Goal: Task Accomplishment & Management: Use online tool/utility

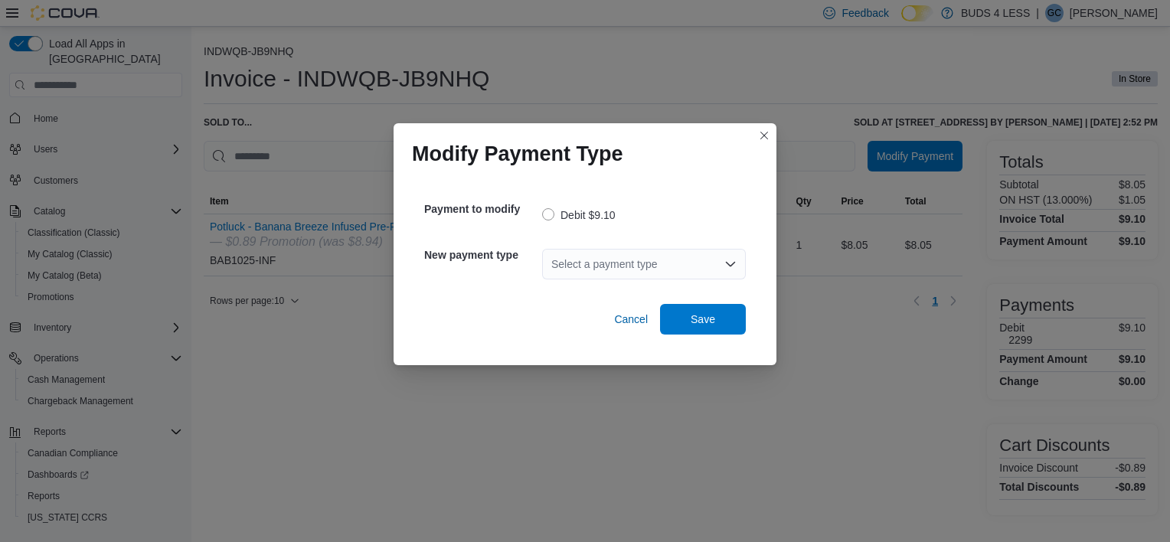
click at [651, 263] on div "Select a payment type" at bounding box center [644, 264] width 204 height 31
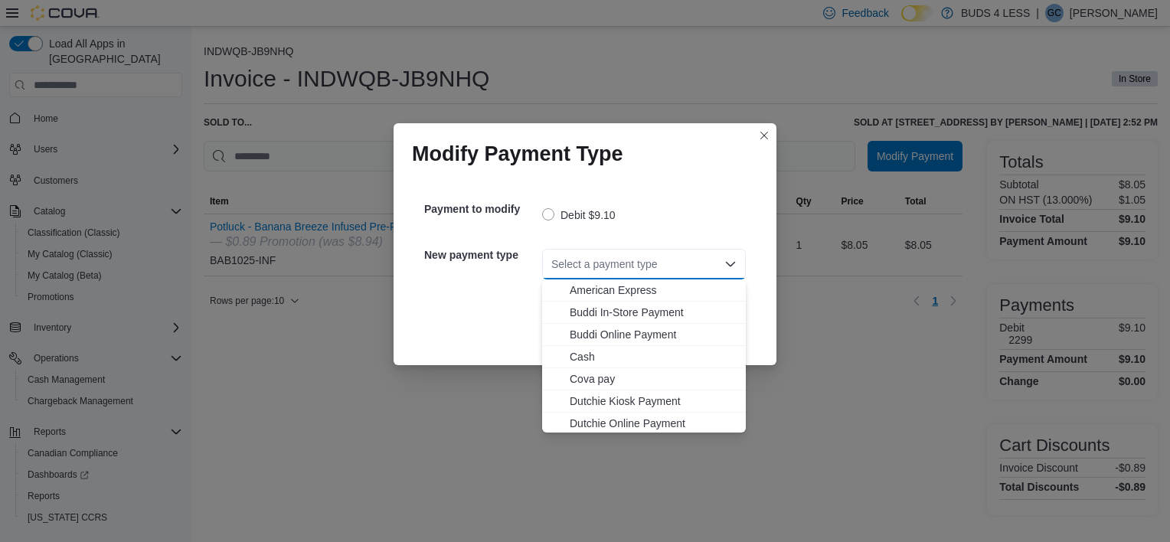
scroll to position [180, 0]
click at [639, 336] on span "MasterCard" at bounding box center [653, 332] width 167 height 15
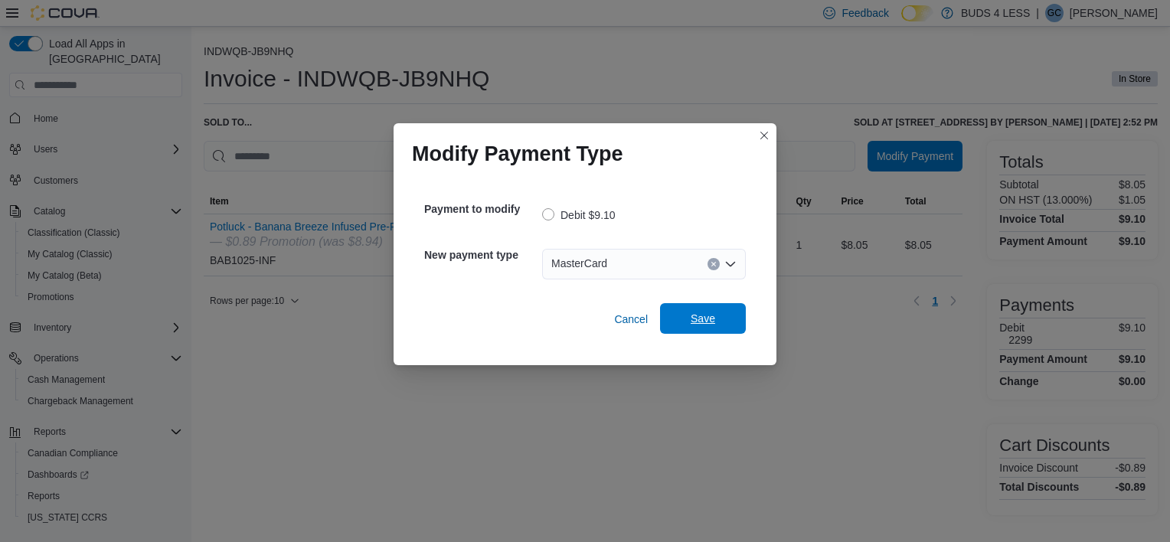
click at [694, 321] on span "Save" at bounding box center [702, 318] width 24 height 15
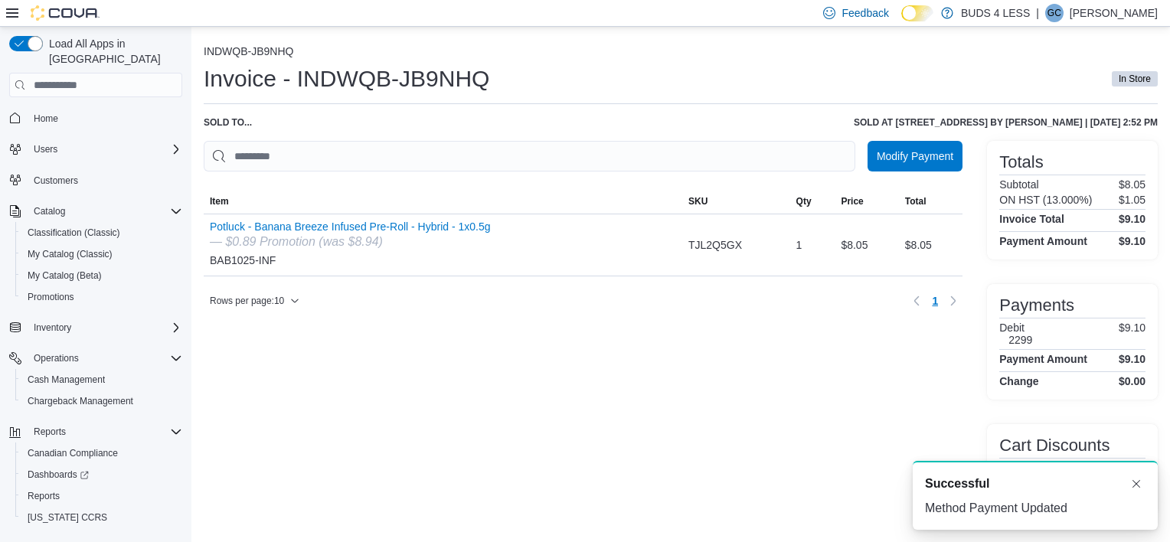
scroll to position [0, 0]
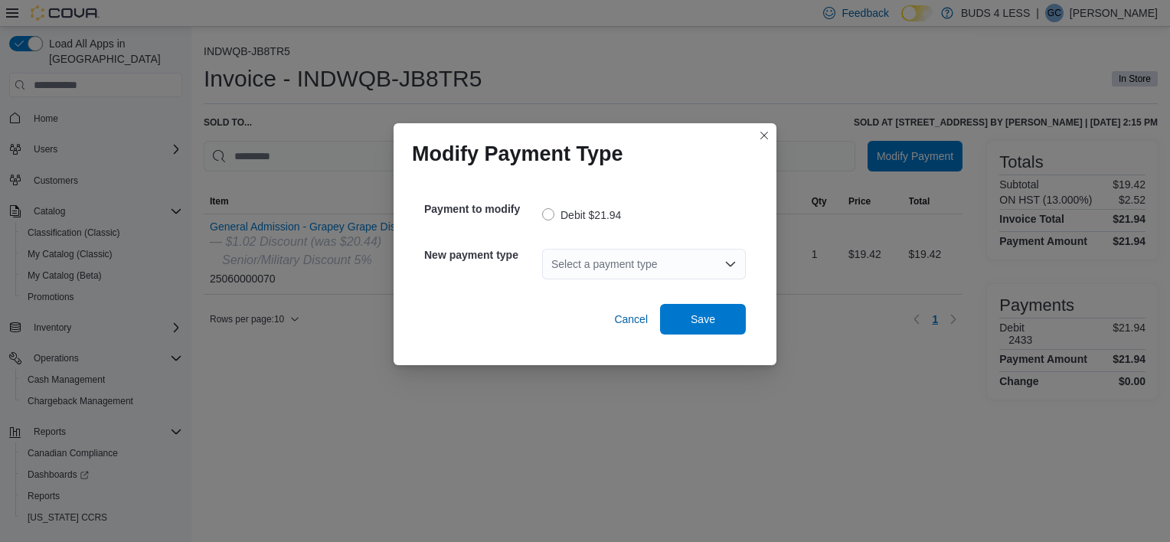
click at [646, 269] on div "Select a payment type" at bounding box center [644, 264] width 204 height 31
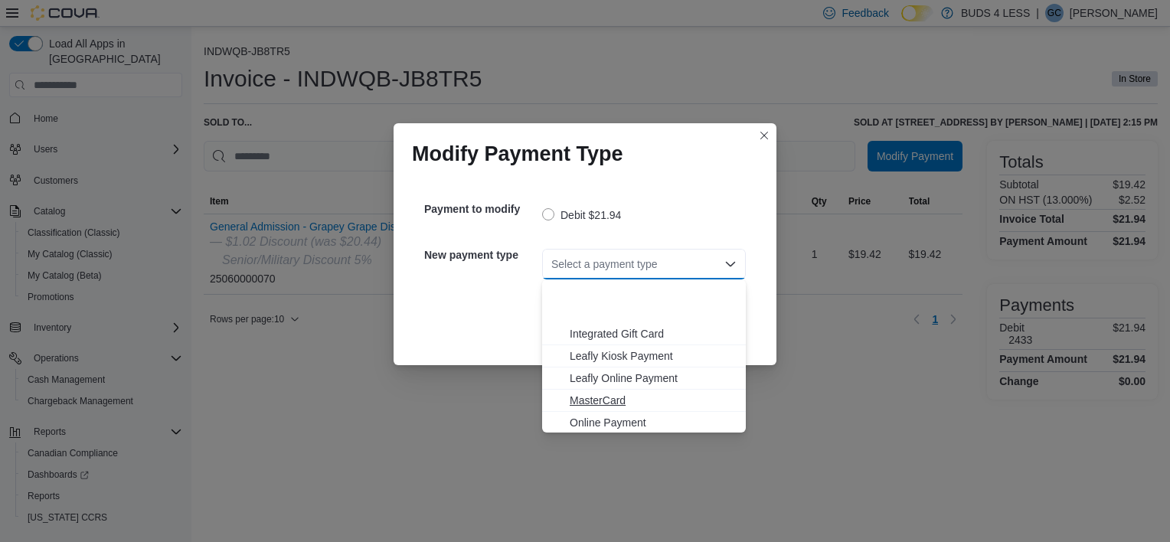
scroll to position [180, 0]
click at [593, 416] on span "Visa" at bounding box center [653, 420] width 167 height 15
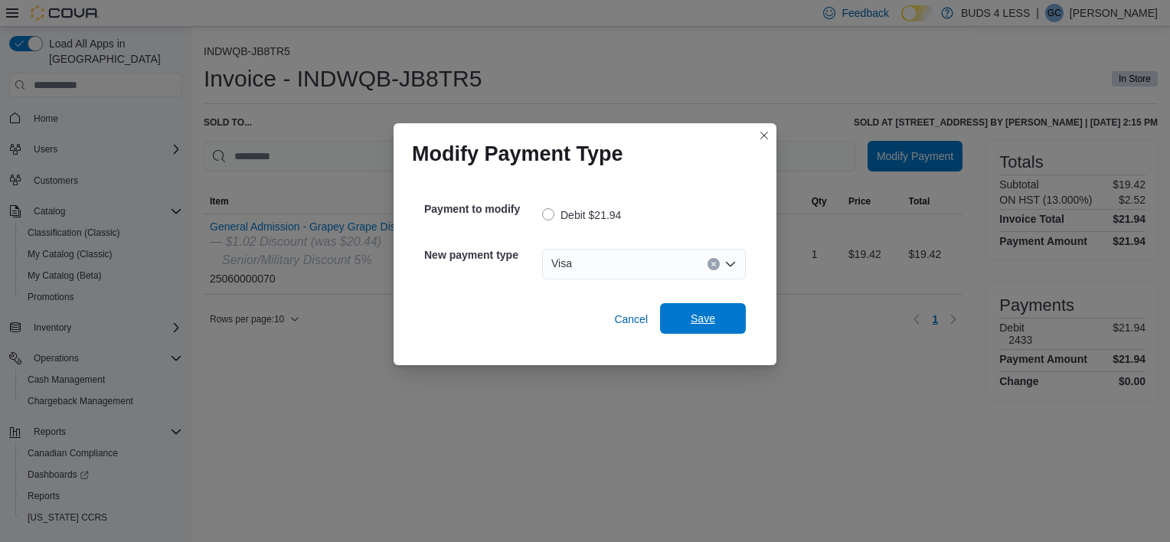
click at [716, 317] on span "Save" at bounding box center [702, 318] width 67 height 31
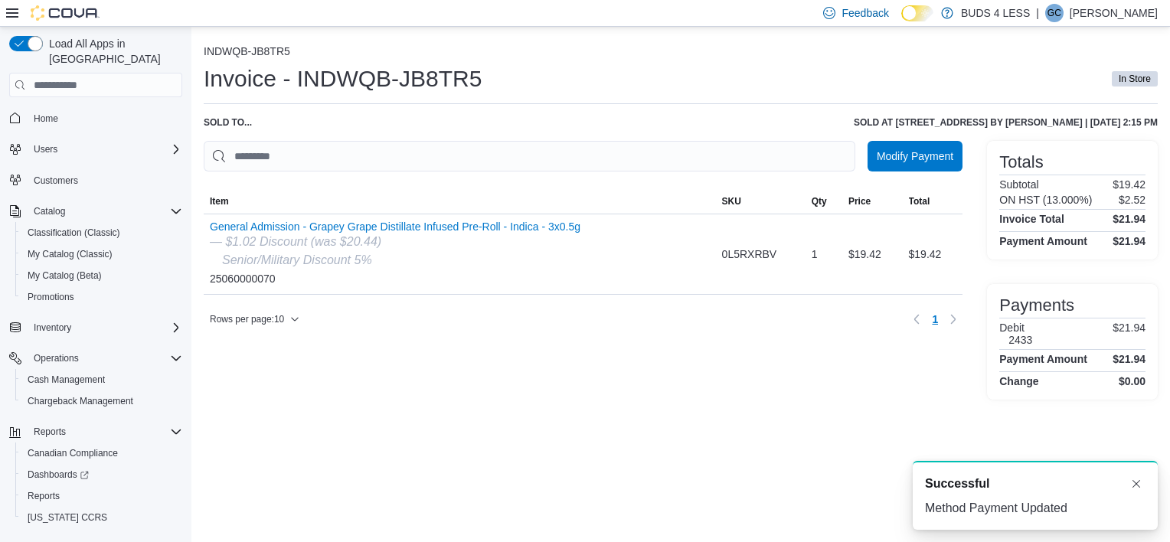
scroll to position [0, 0]
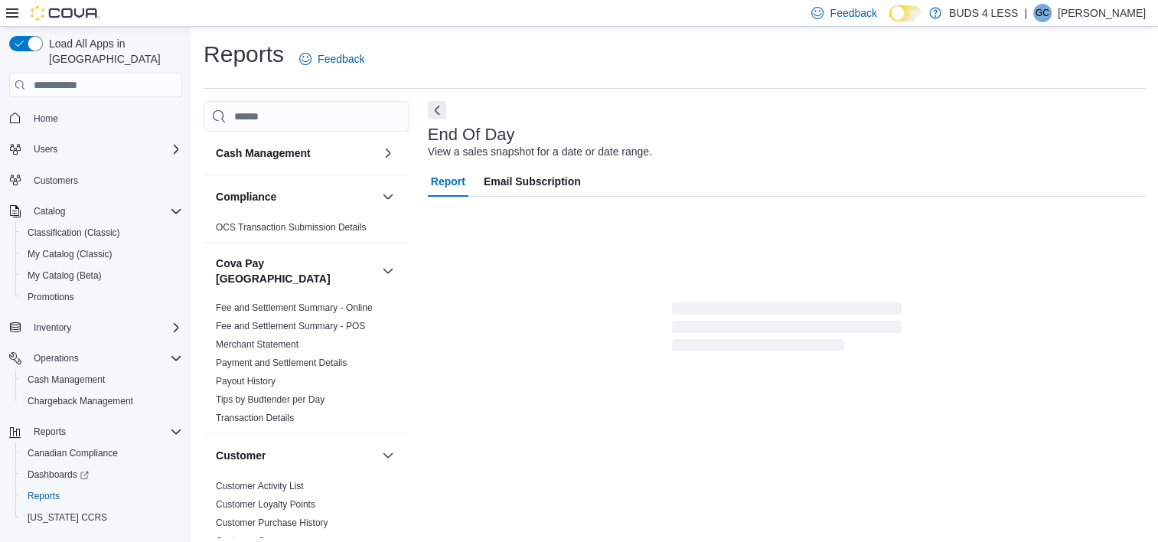
scroll to position [8, 0]
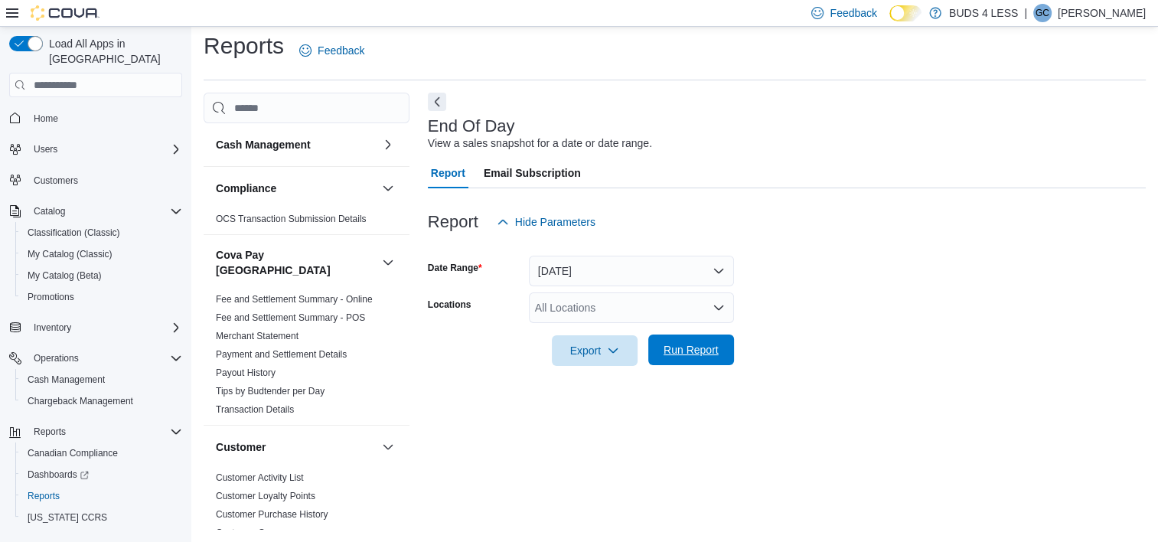
click at [699, 350] on span "Run Report" at bounding box center [691, 349] width 55 height 15
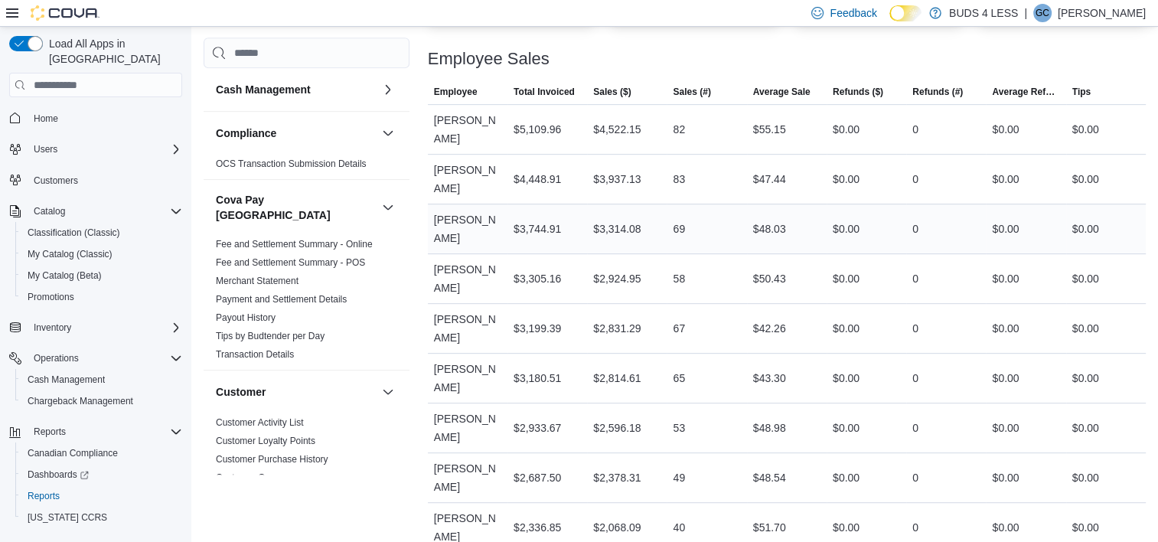
scroll to position [774, 0]
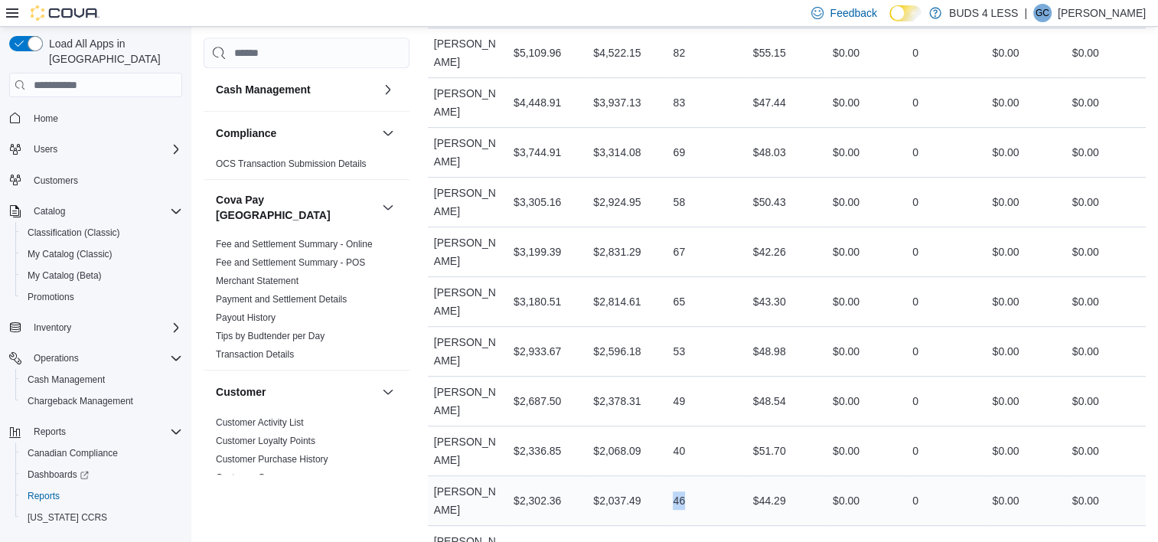
drag, startPoint x: 674, startPoint y: 429, endPoint x: 690, endPoint y: 431, distance: 16.1
click at [690, 485] on div "46" at bounding box center [707, 500] width 80 height 31
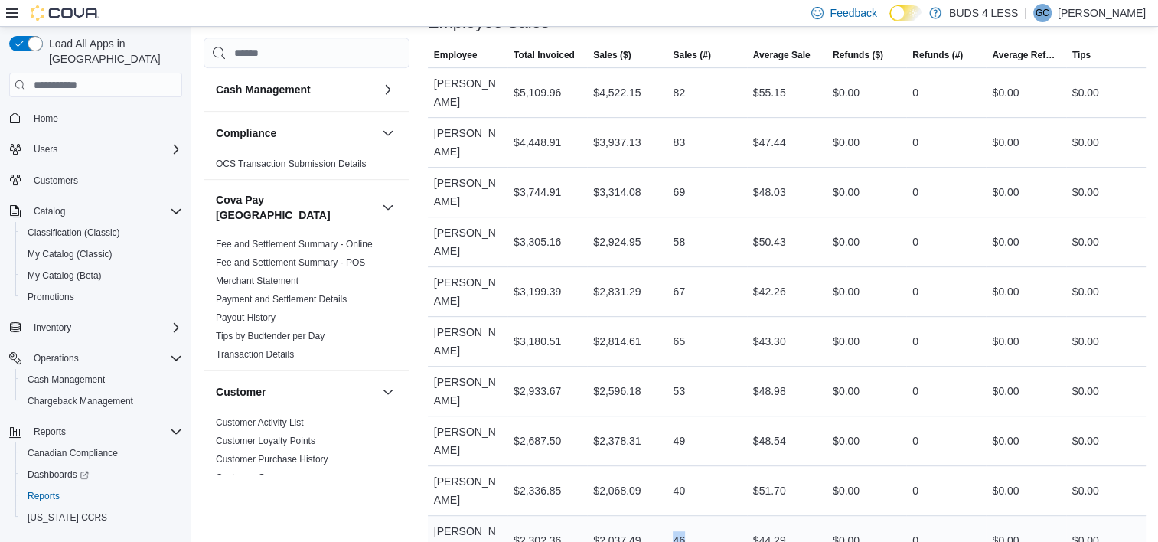
scroll to position [697, 0]
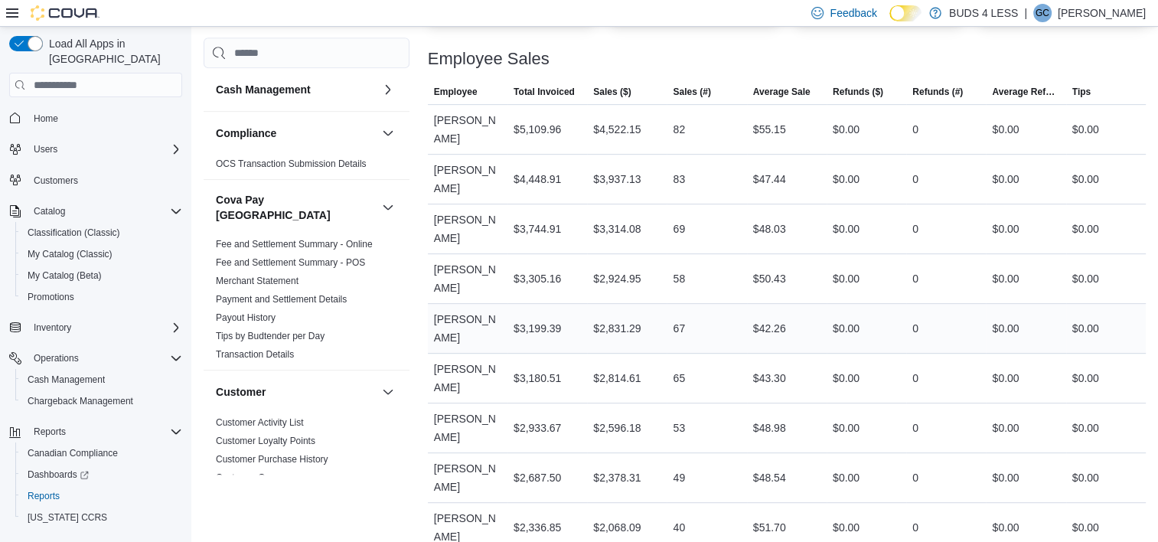
click at [746, 310] on td "Sales (#) 67" at bounding box center [707, 329] width 80 height 50
